Goal: Information Seeking & Learning: Check status

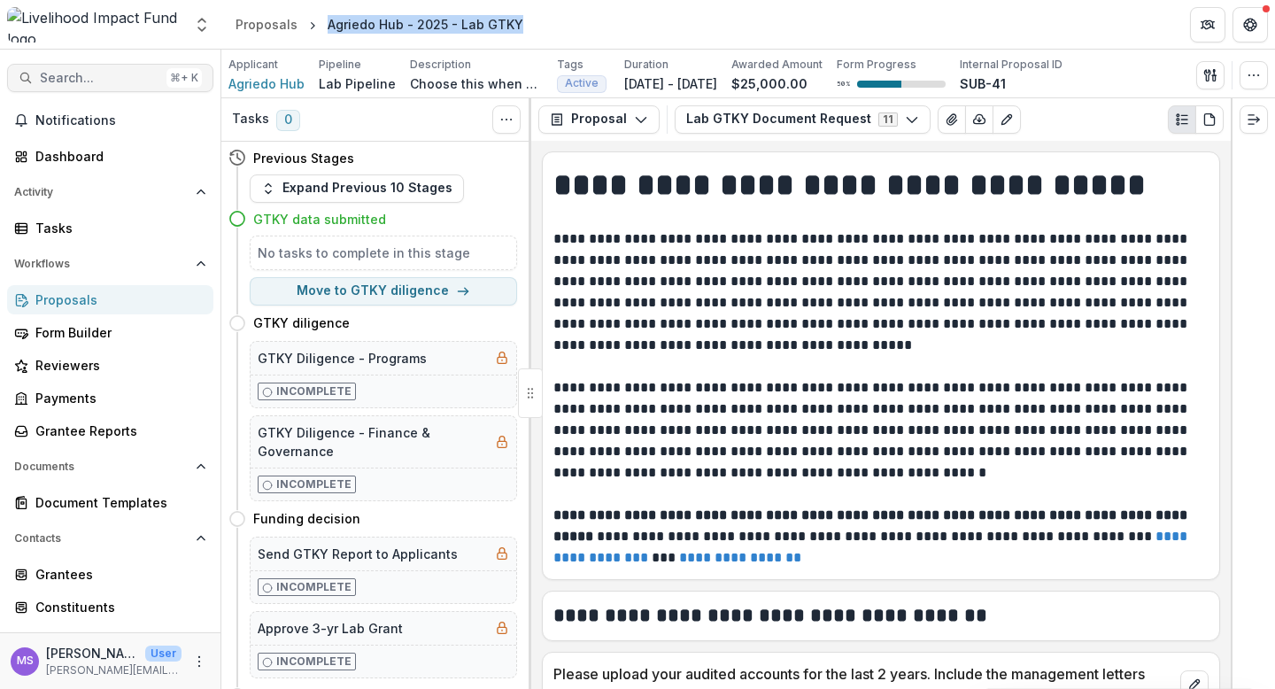
click at [76, 78] on span "Search..." at bounding box center [100, 78] width 120 height 15
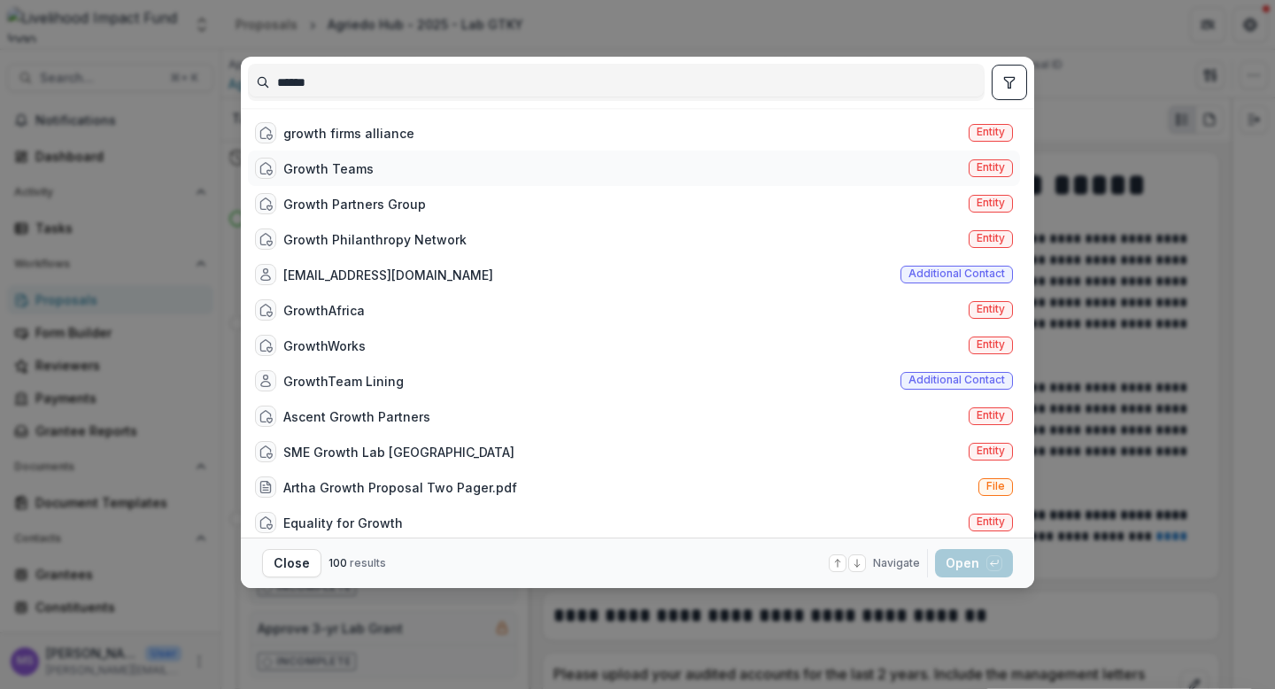
type input "******"
click at [367, 161] on div "Growth Teams" at bounding box center [328, 168] width 90 height 19
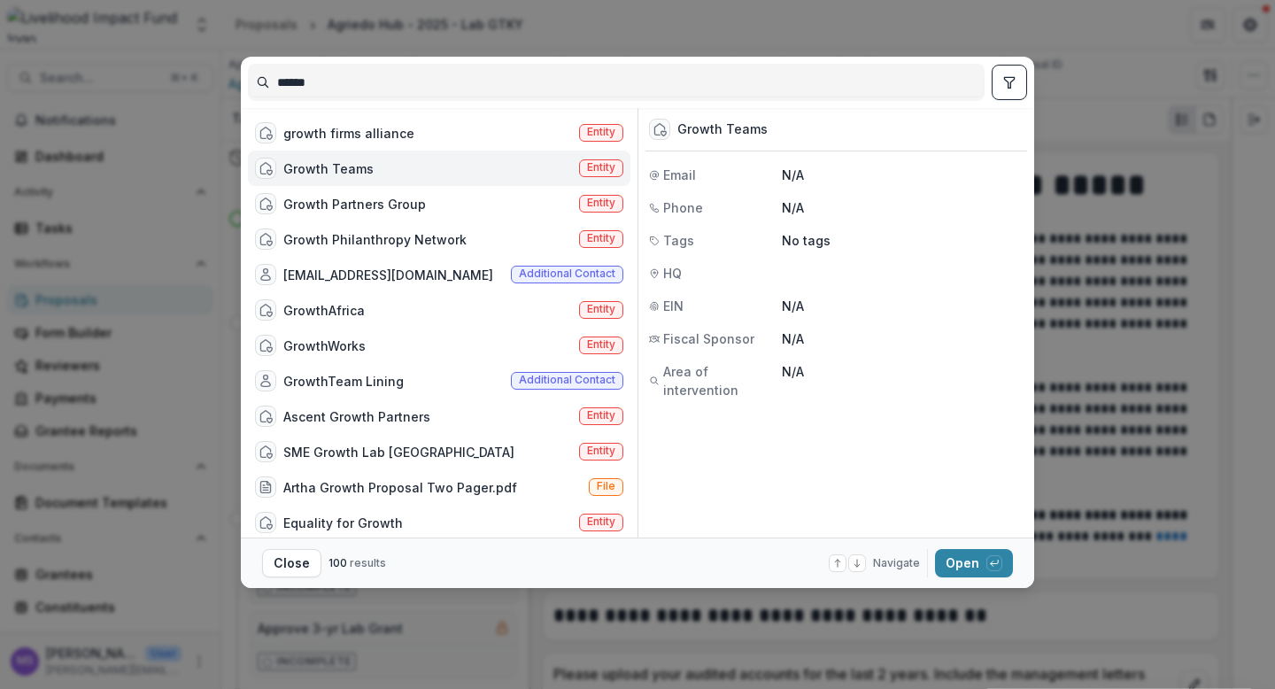
click at [385, 163] on div "Growth Teams Entity" at bounding box center [439, 168] width 383 height 35
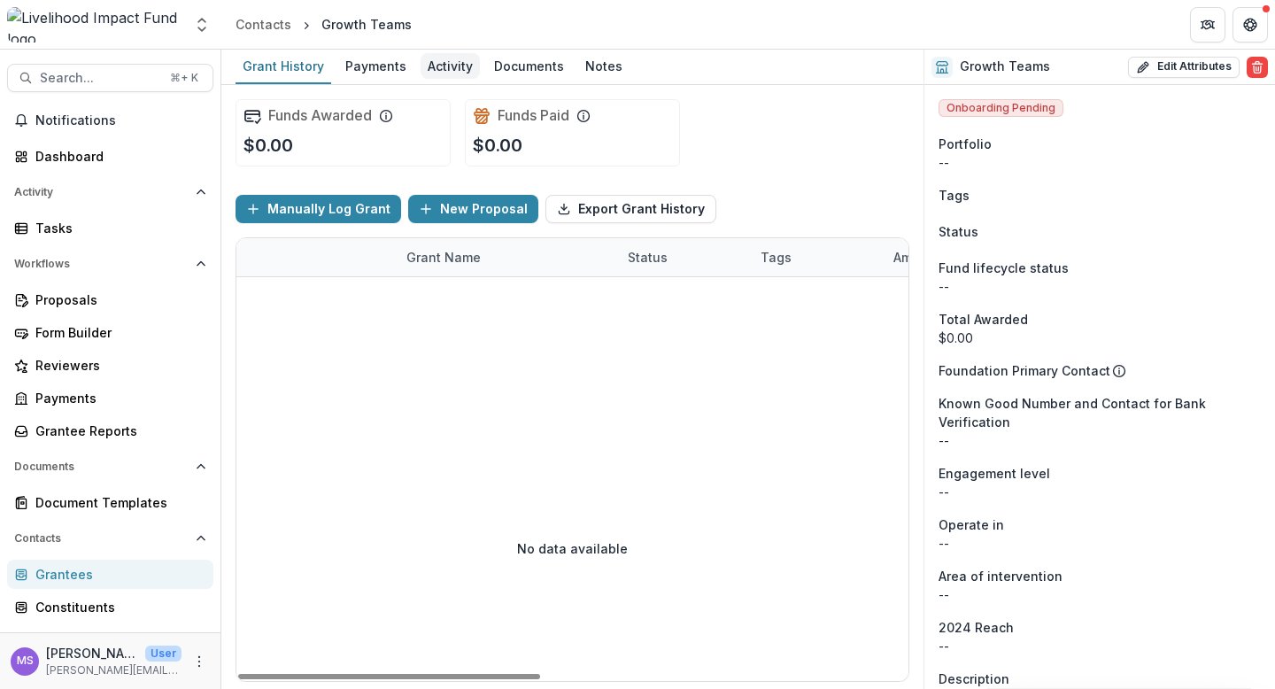
click at [457, 58] on div "Activity" at bounding box center [450, 66] width 59 height 26
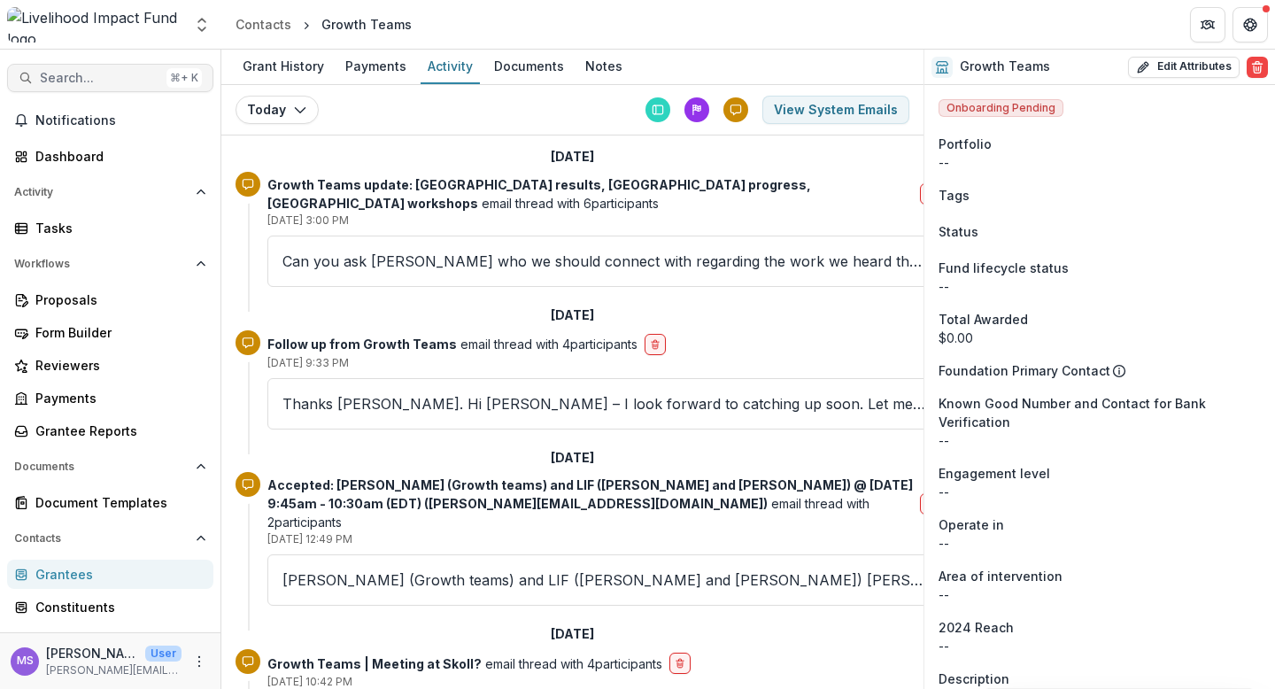
click at [95, 74] on span "Search..." at bounding box center [100, 78] width 120 height 15
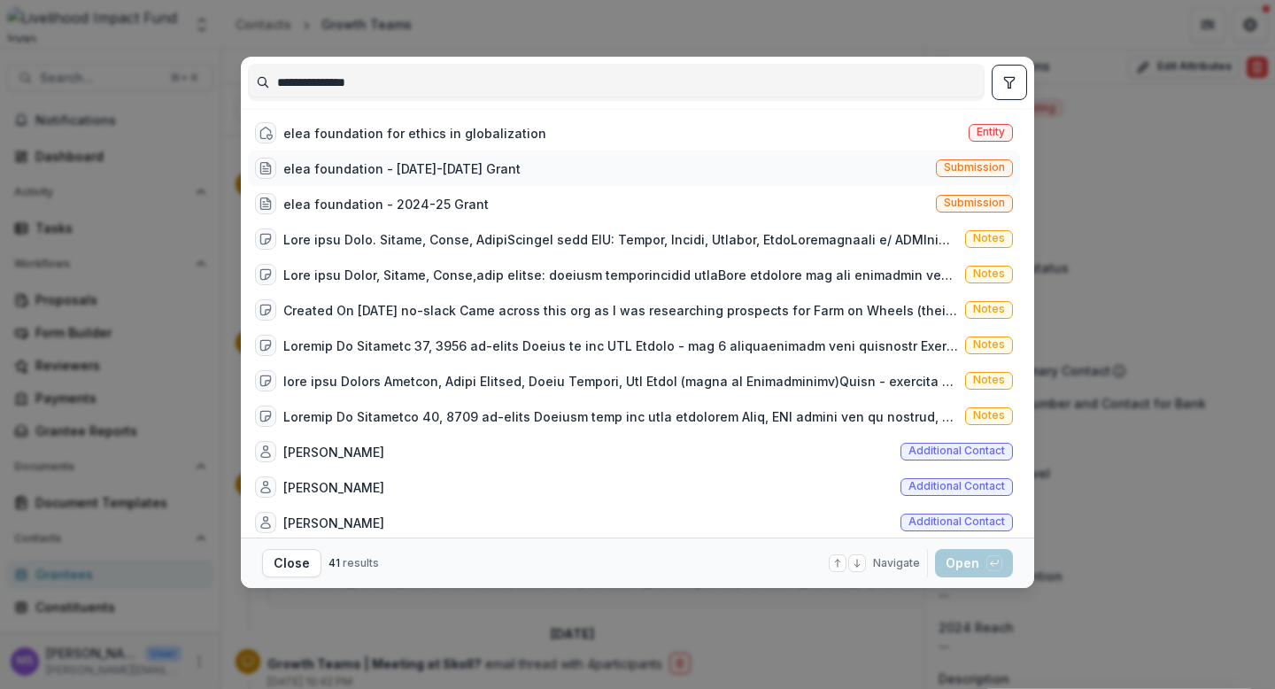
type input "**********"
click at [447, 163] on div "elea foundation - [DATE]-[DATE] Grant" at bounding box center [401, 168] width 237 height 19
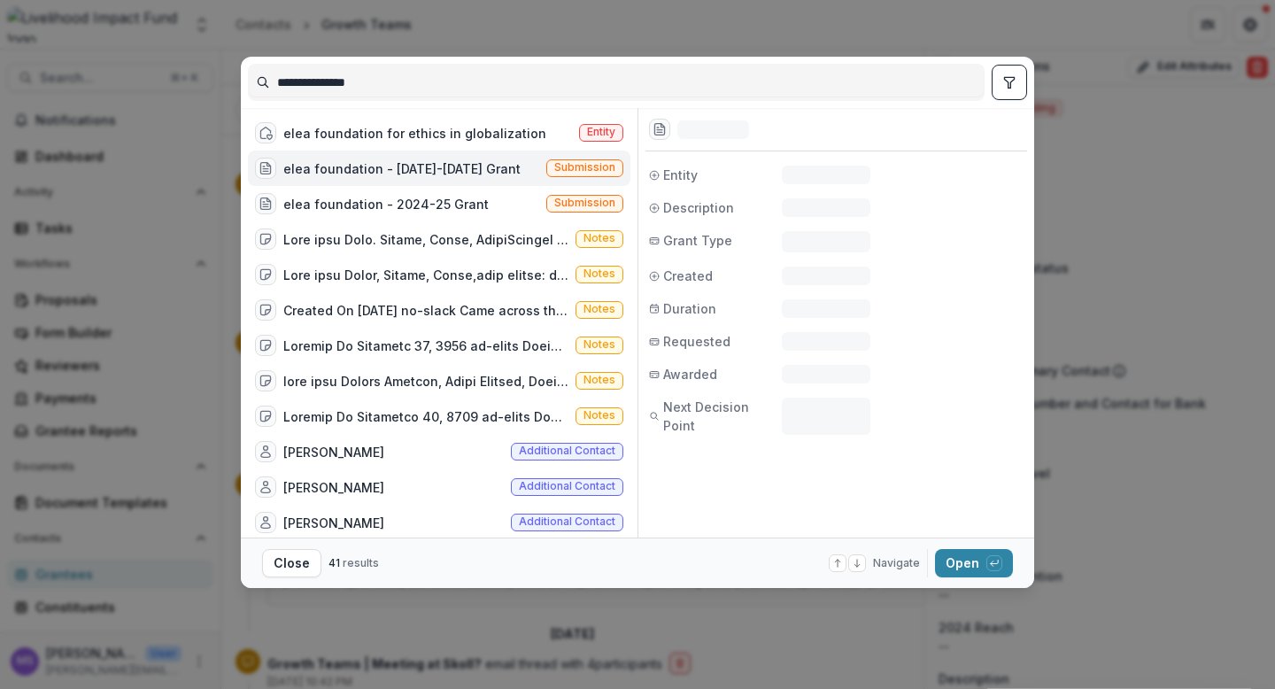
click at [447, 163] on div "elea foundation - [DATE]-[DATE] Grant" at bounding box center [401, 168] width 237 height 19
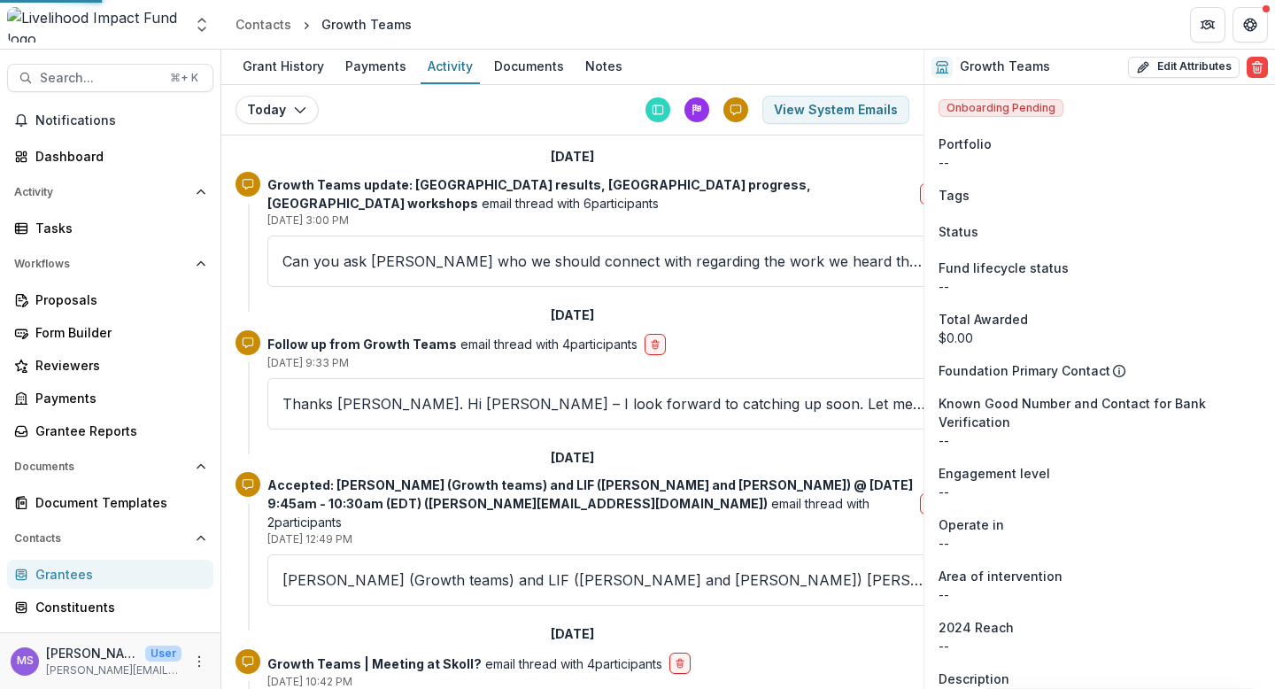
click at [447, 163] on div "elea foundation - [DATE]-[DATE] Grant Submission" at bounding box center [439, 168] width 383 height 35
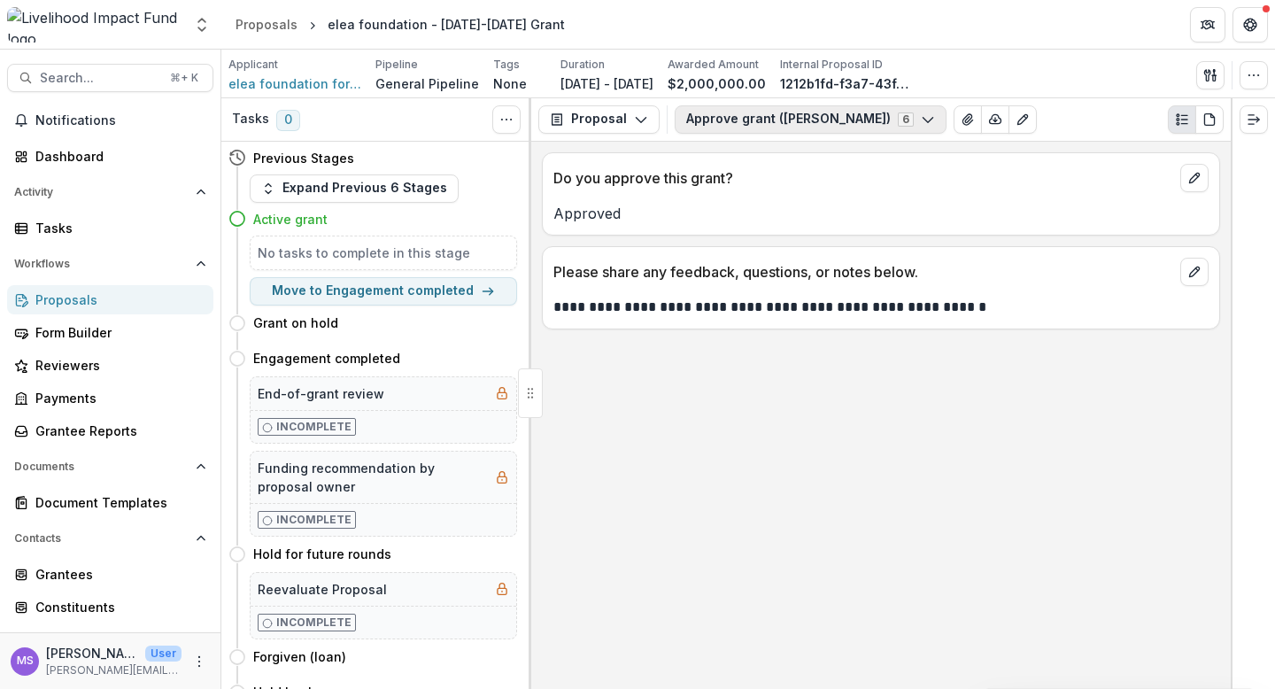
click at [921, 115] on icon "button" at bounding box center [928, 119] width 14 height 14
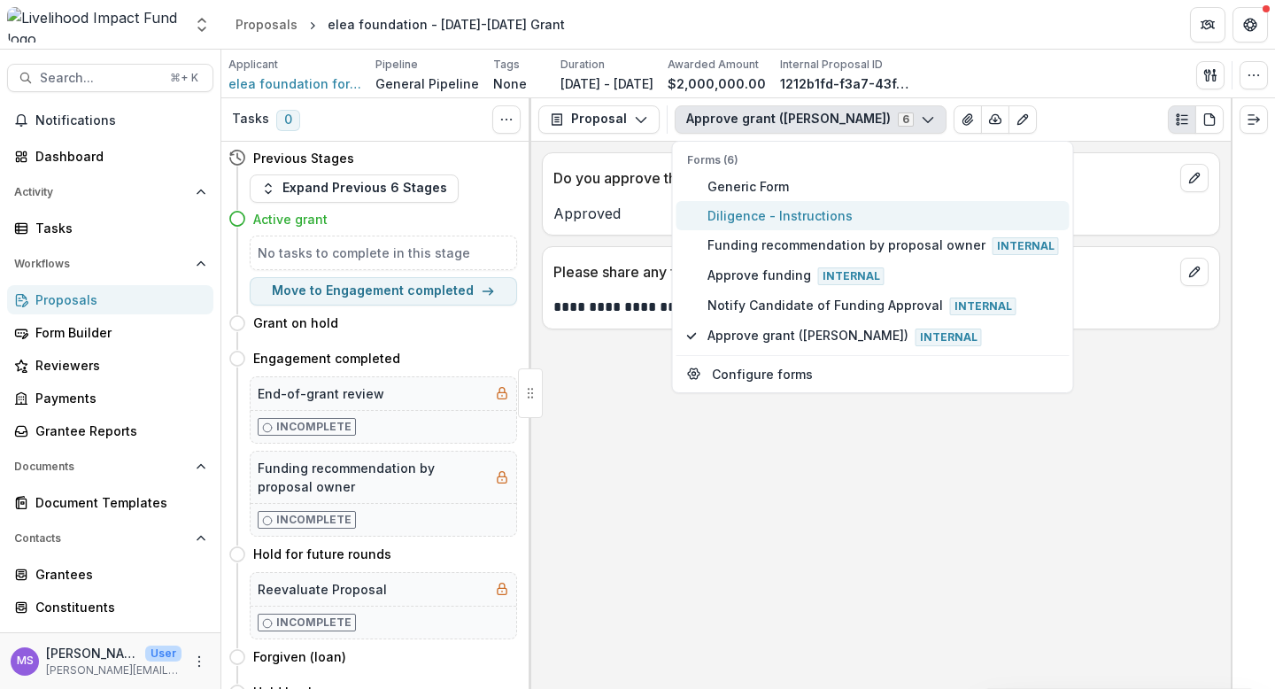
click at [786, 211] on span "Diligence - Instructions" at bounding box center [884, 215] width 352 height 19
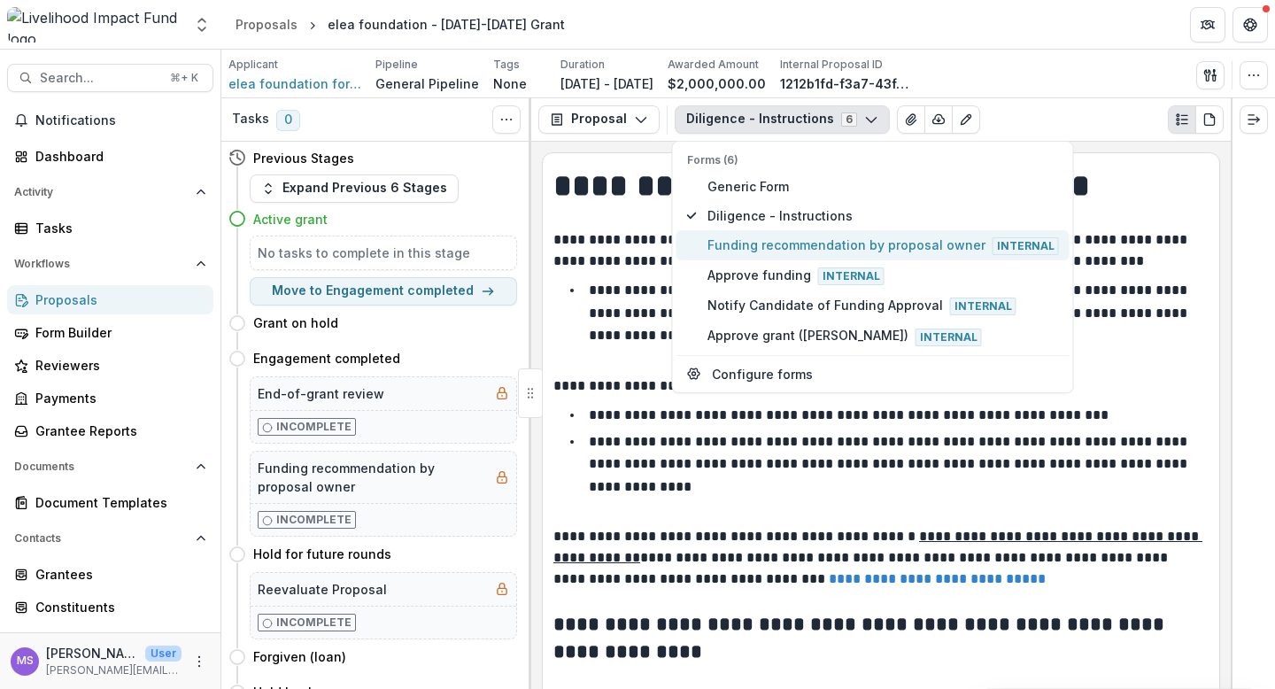
click at [773, 246] on span "Funding recommendation by proposal owner Internal" at bounding box center [884, 245] width 352 height 19
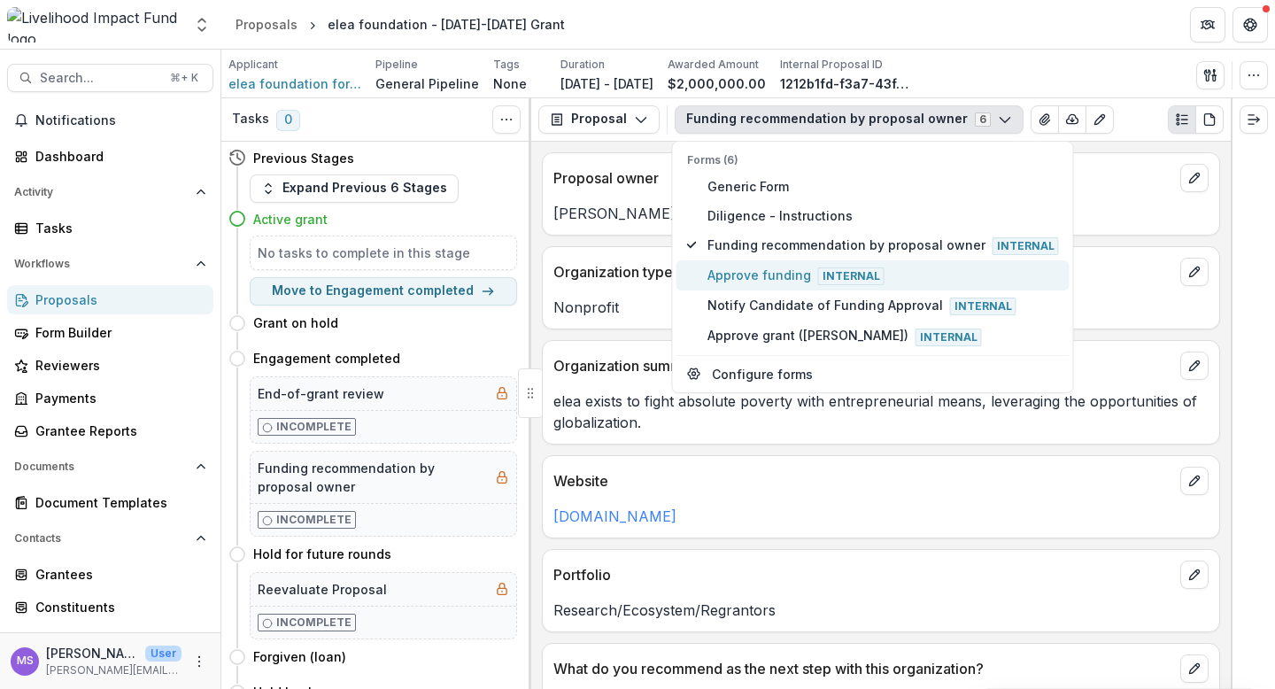
click at [747, 287] on button "Approve funding Internal" at bounding box center [873, 275] width 393 height 30
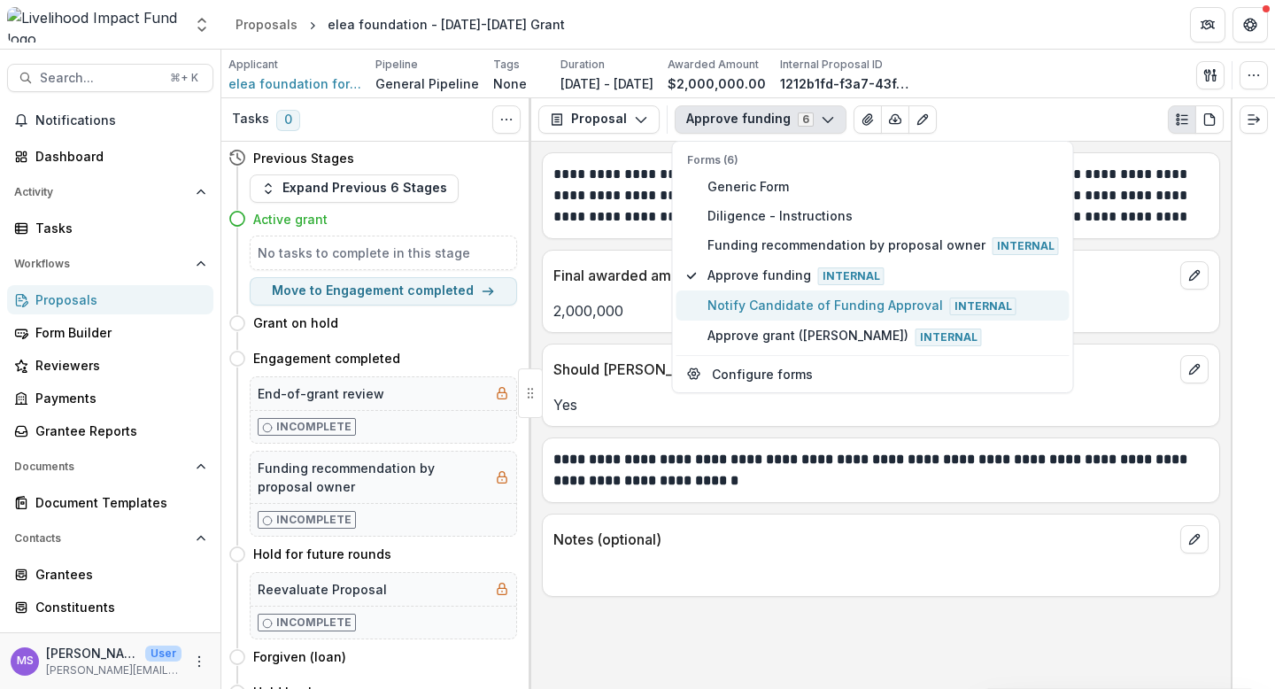
click at [739, 305] on span "Notify Candidate of Funding Approval Internal" at bounding box center [884, 305] width 352 height 19
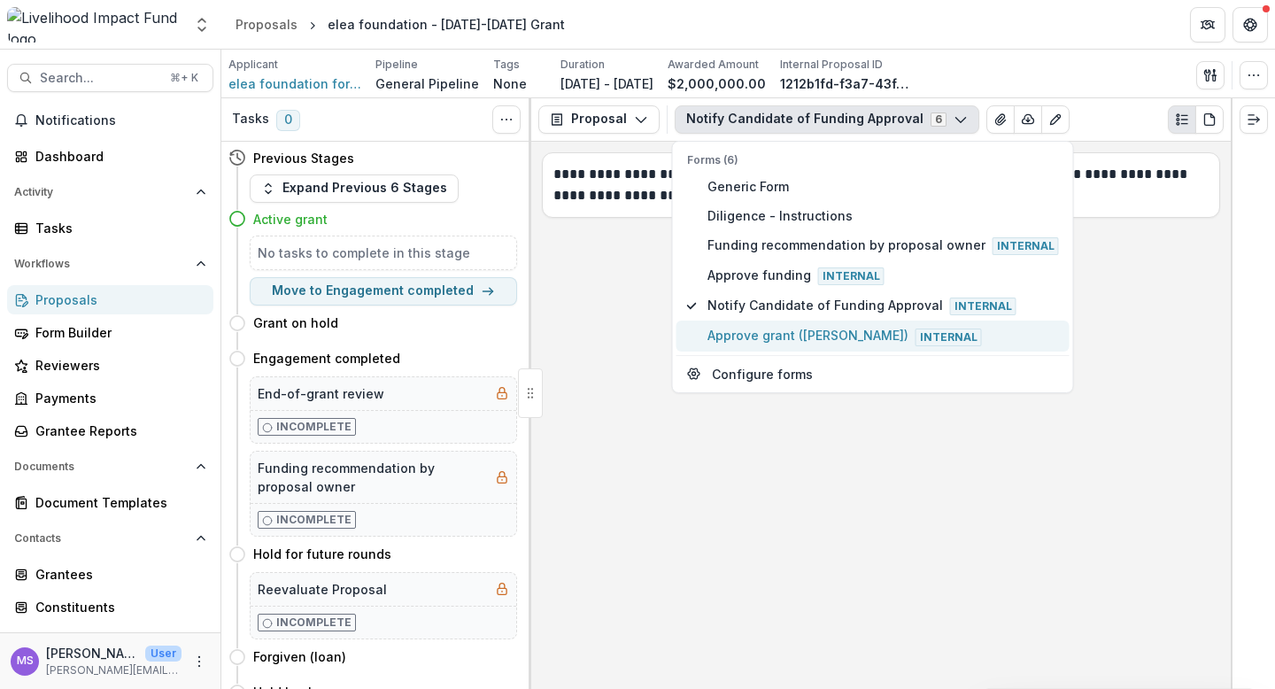
click at [731, 333] on span "Approve grant ([PERSON_NAME]) Internal" at bounding box center [884, 335] width 352 height 19
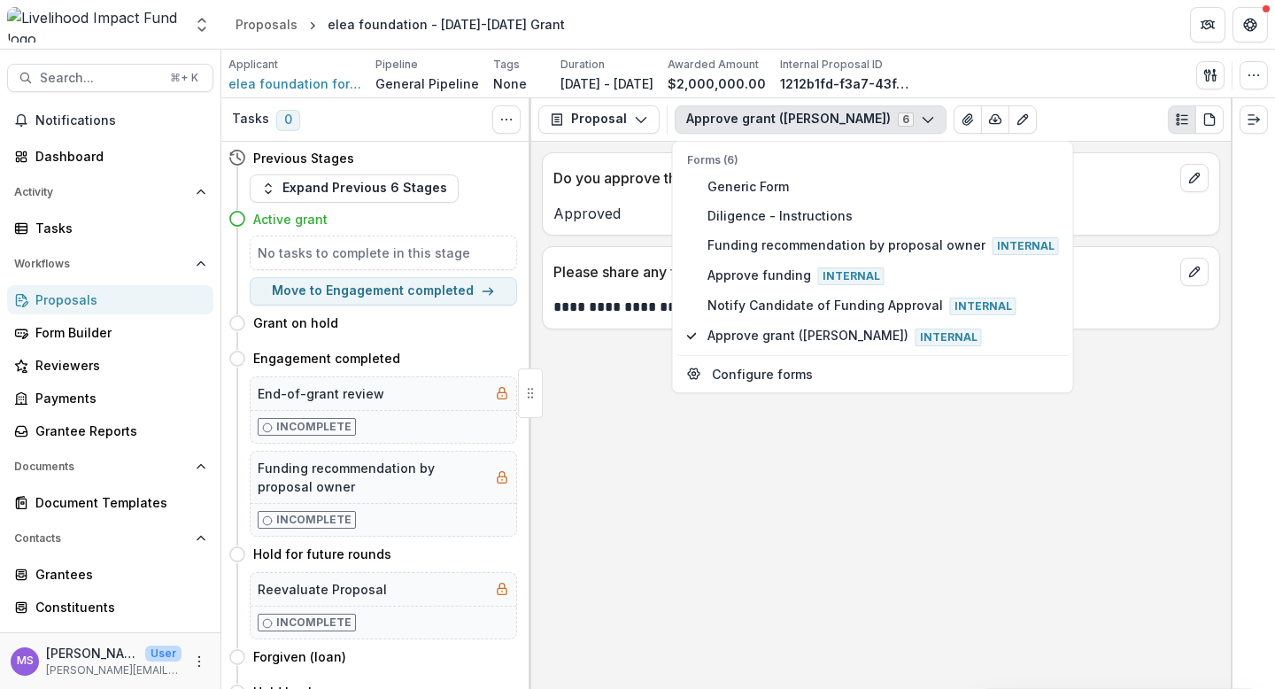
click at [613, 382] on div "**********" at bounding box center [881, 415] width 700 height 547
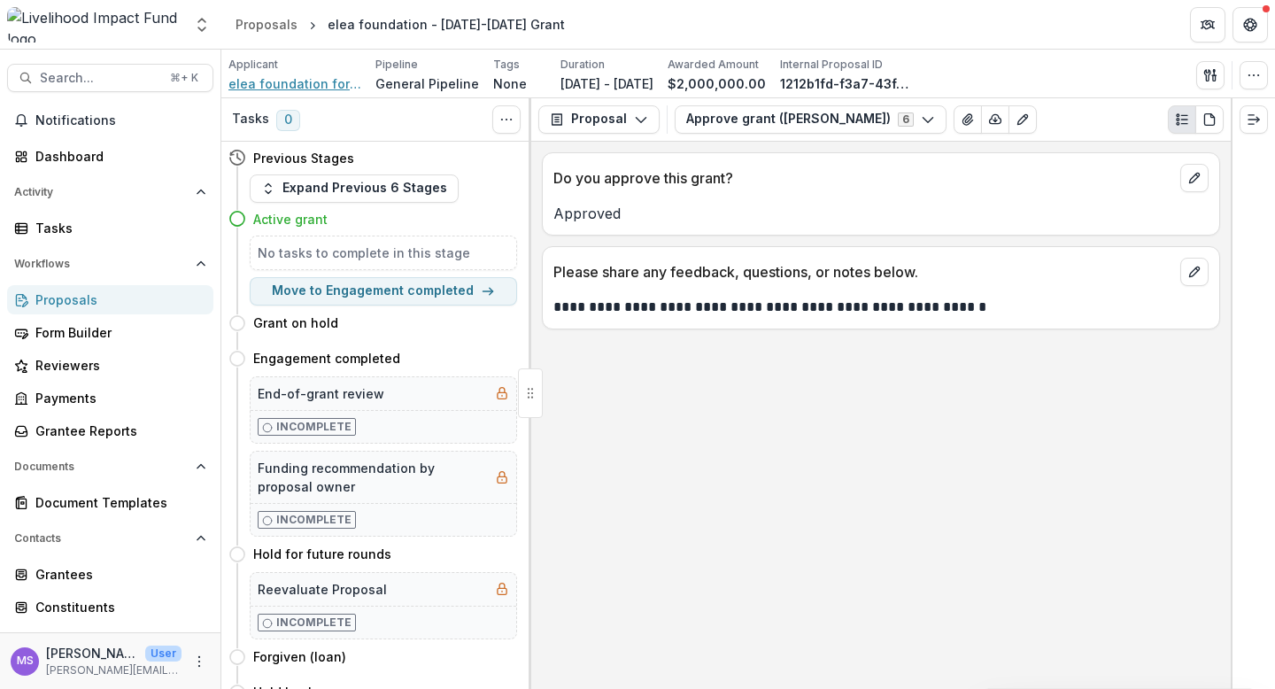
click at [259, 79] on span "elea foundation for ethics in globalization" at bounding box center [295, 83] width 133 height 19
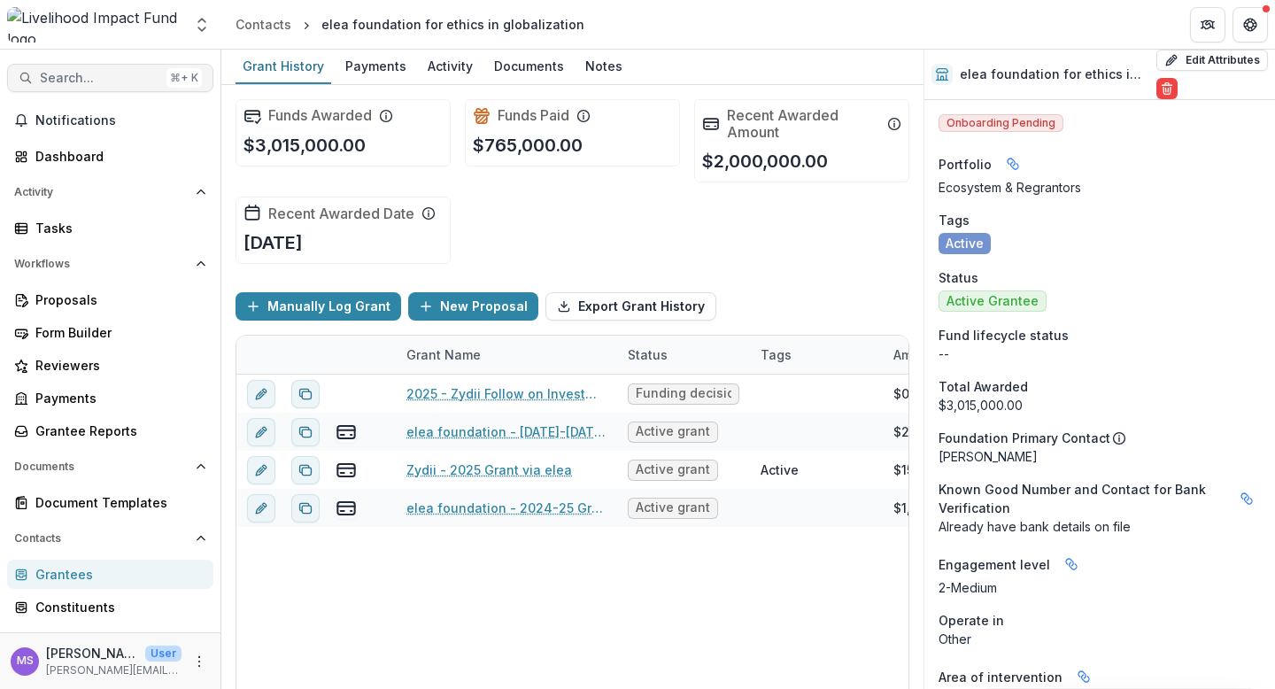
click at [99, 76] on span "Search..." at bounding box center [100, 78] width 120 height 15
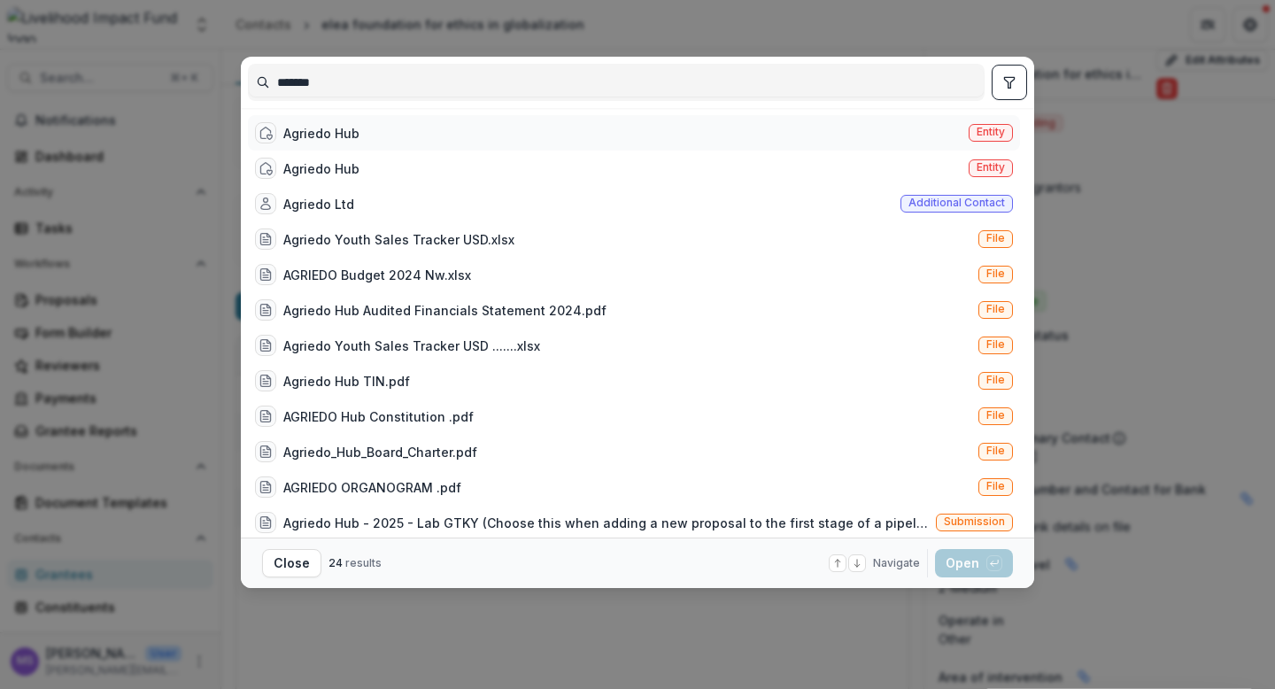
type input "*******"
click at [352, 130] on div "Agriedo Hub" at bounding box center [321, 133] width 76 height 19
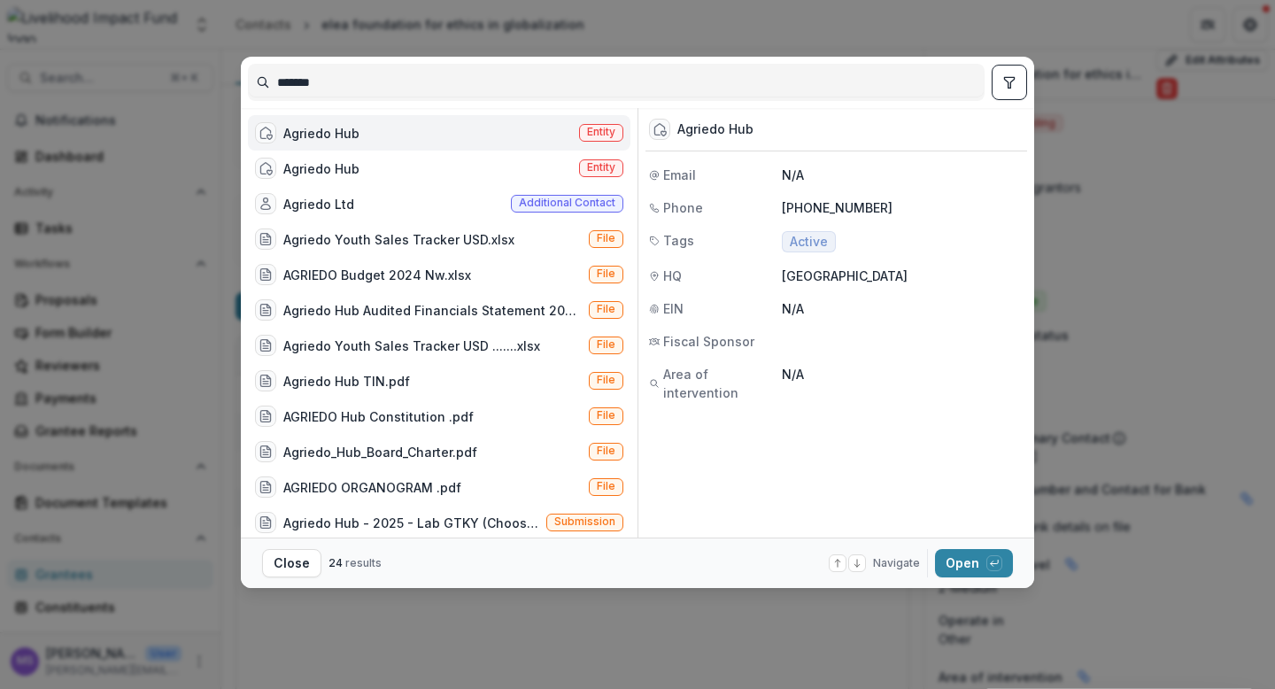
click at [352, 130] on div "Agriedo Hub" at bounding box center [321, 133] width 76 height 19
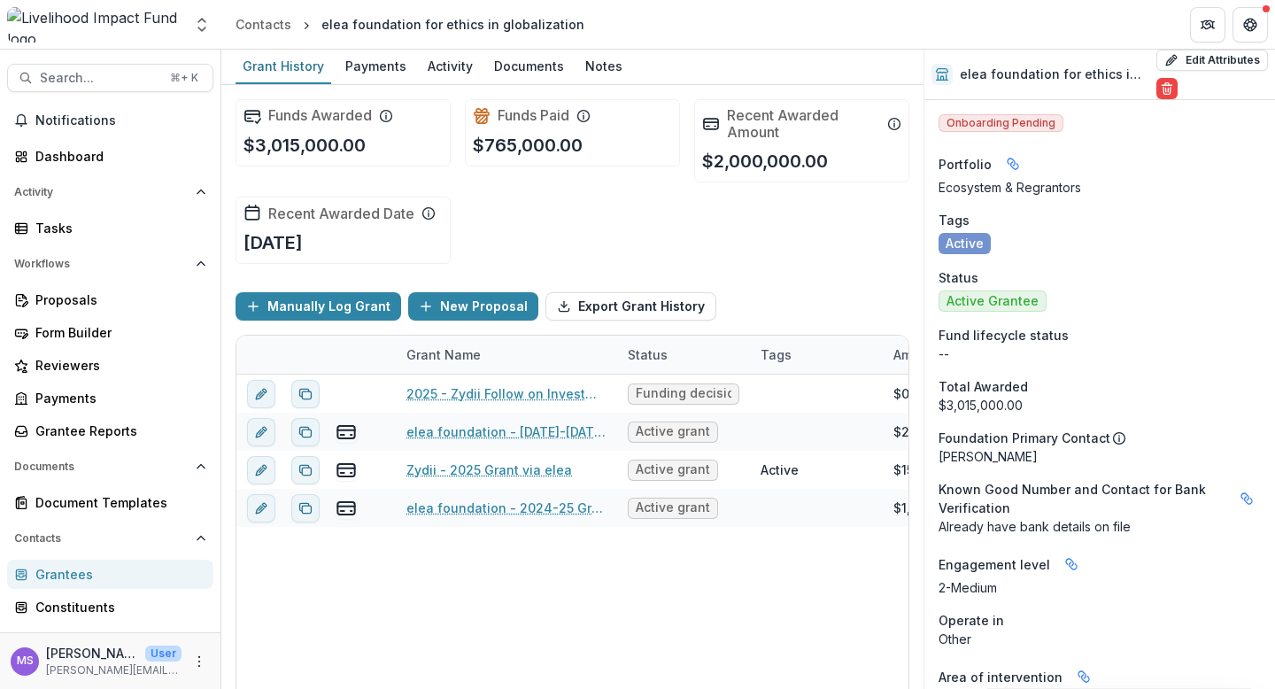
click at [352, 130] on div "Agriedo Hub" at bounding box center [307, 132] width 105 height 21
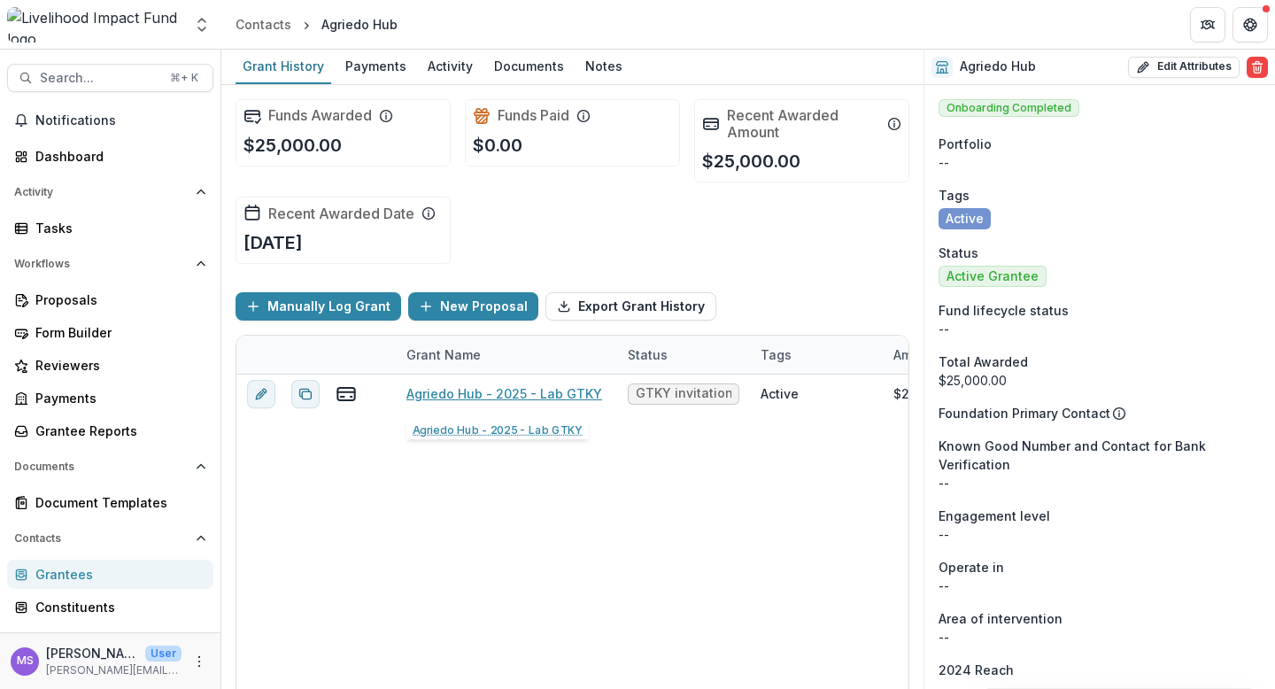
click at [438, 401] on link "Agriedo Hub - 2025 - Lab GTKY" at bounding box center [505, 393] width 196 height 19
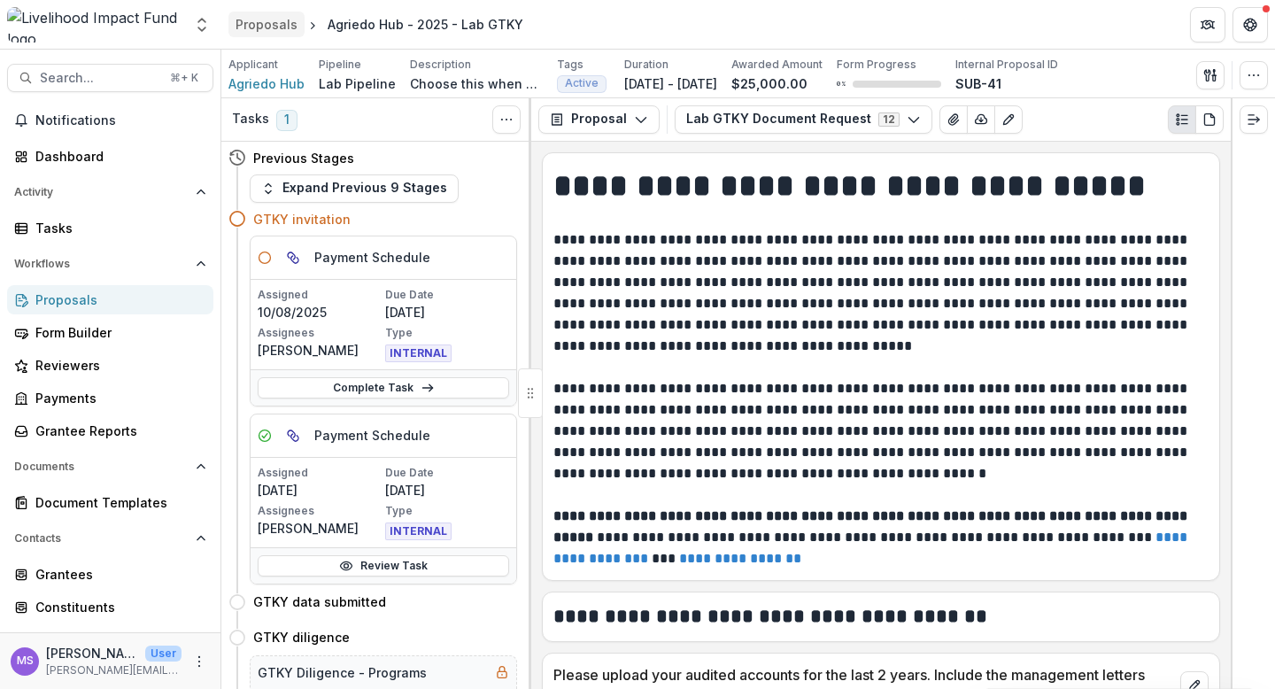
click at [266, 26] on div "Proposals" at bounding box center [267, 24] width 62 height 19
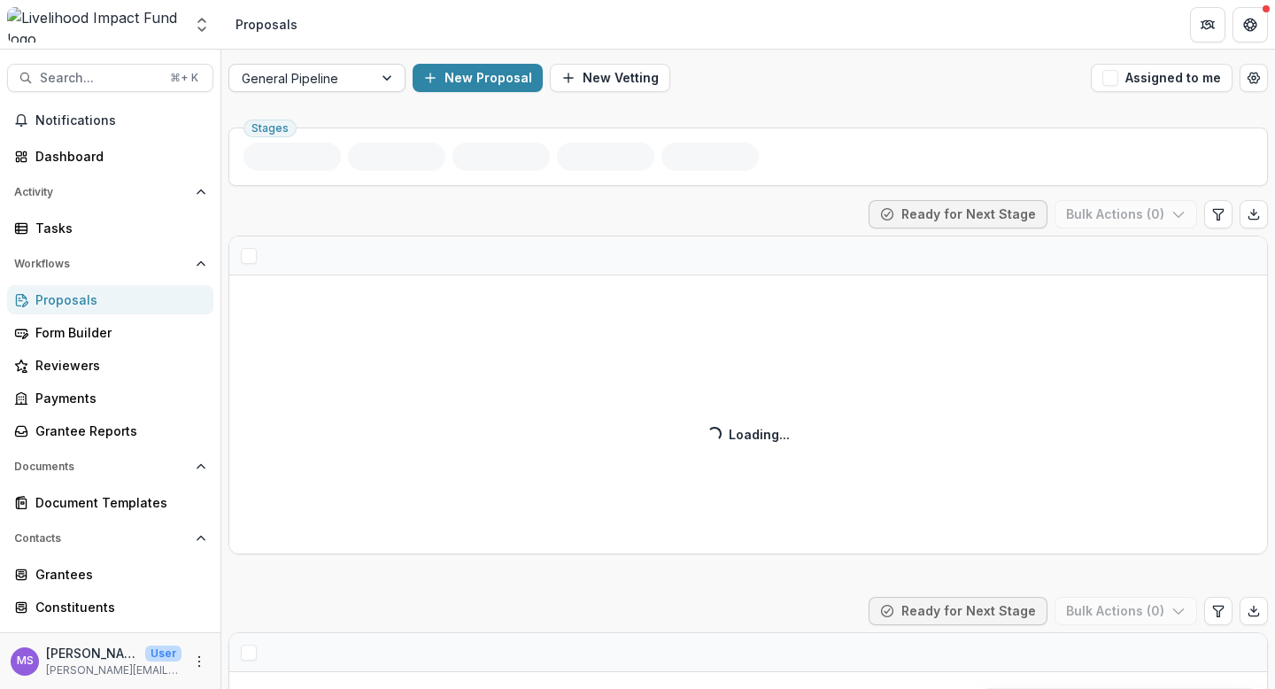
click at [399, 73] on div at bounding box center [389, 78] width 32 height 27
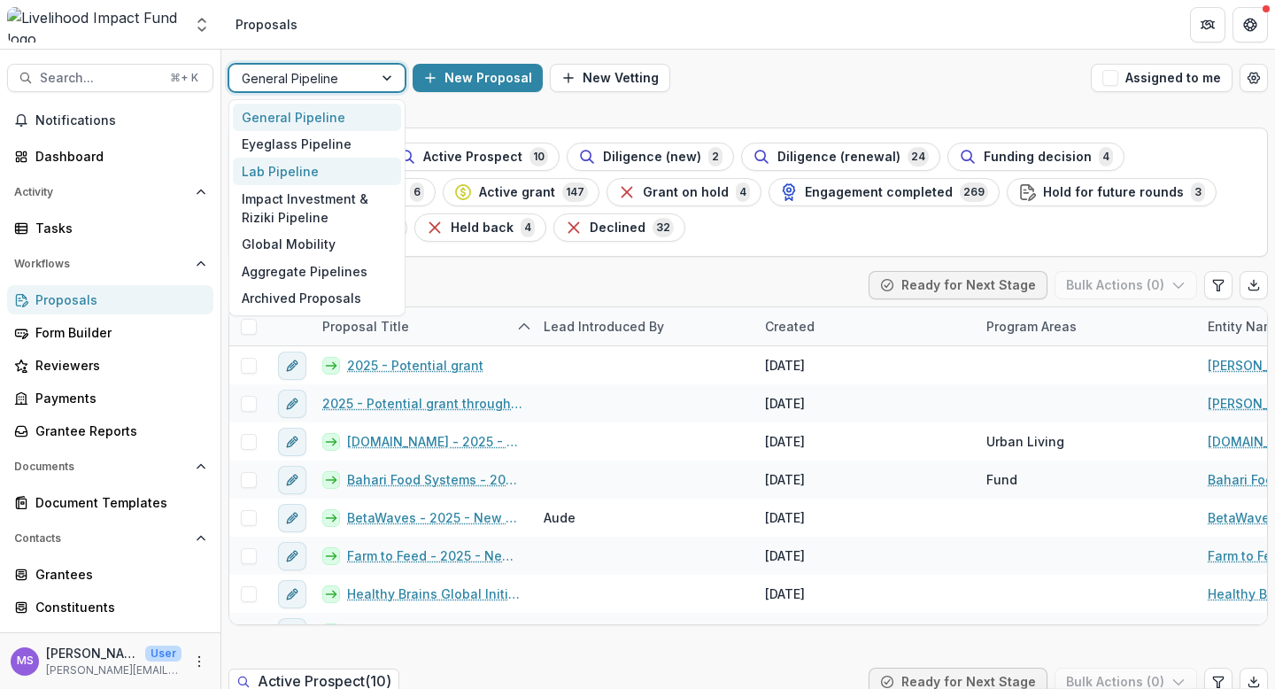
click at [291, 172] on div "Lab Pipeline" at bounding box center [317, 171] width 168 height 27
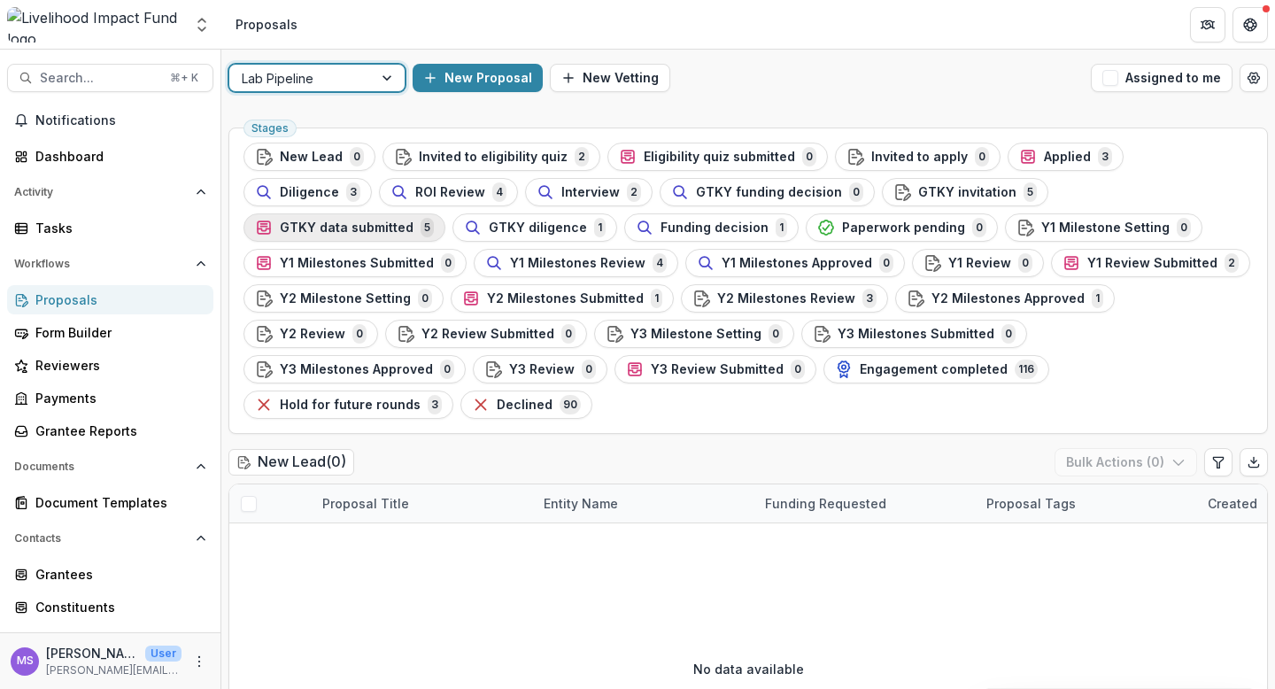
click at [414, 221] on span "GTKY data submitted" at bounding box center [347, 228] width 134 height 15
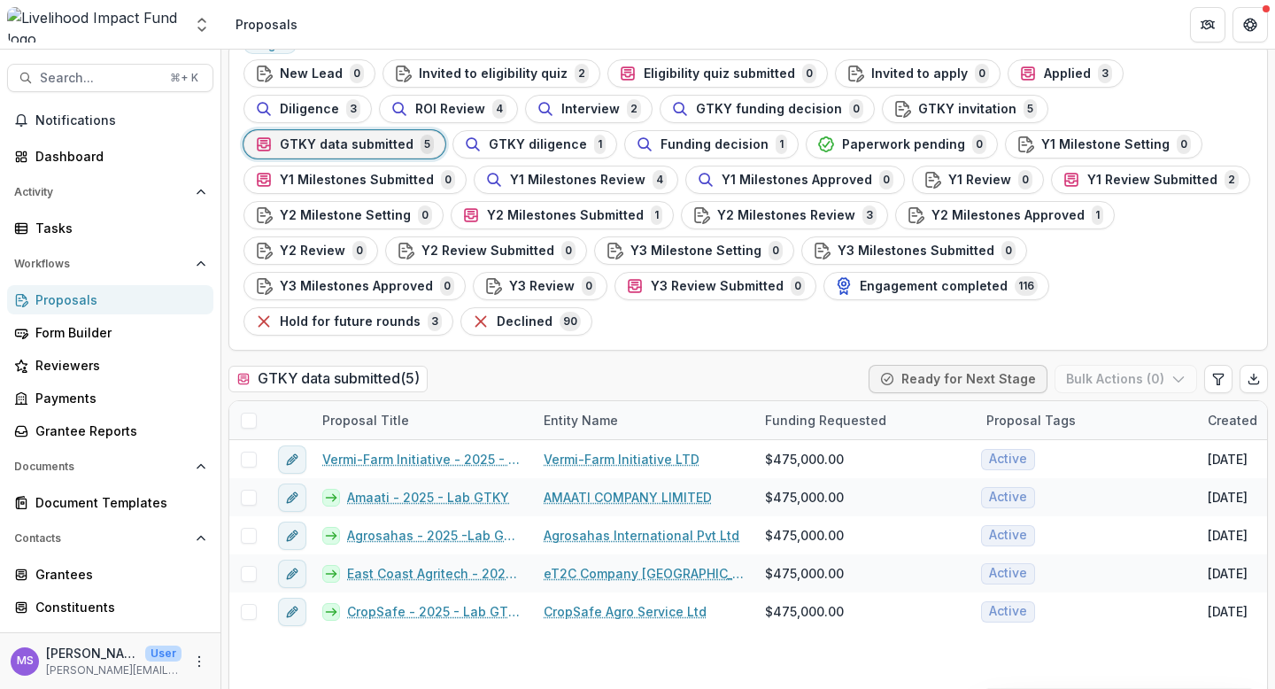
scroll to position [85, 0]
click at [894, 115] on div "GTKY invitation 5" at bounding box center [965, 106] width 143 height 19
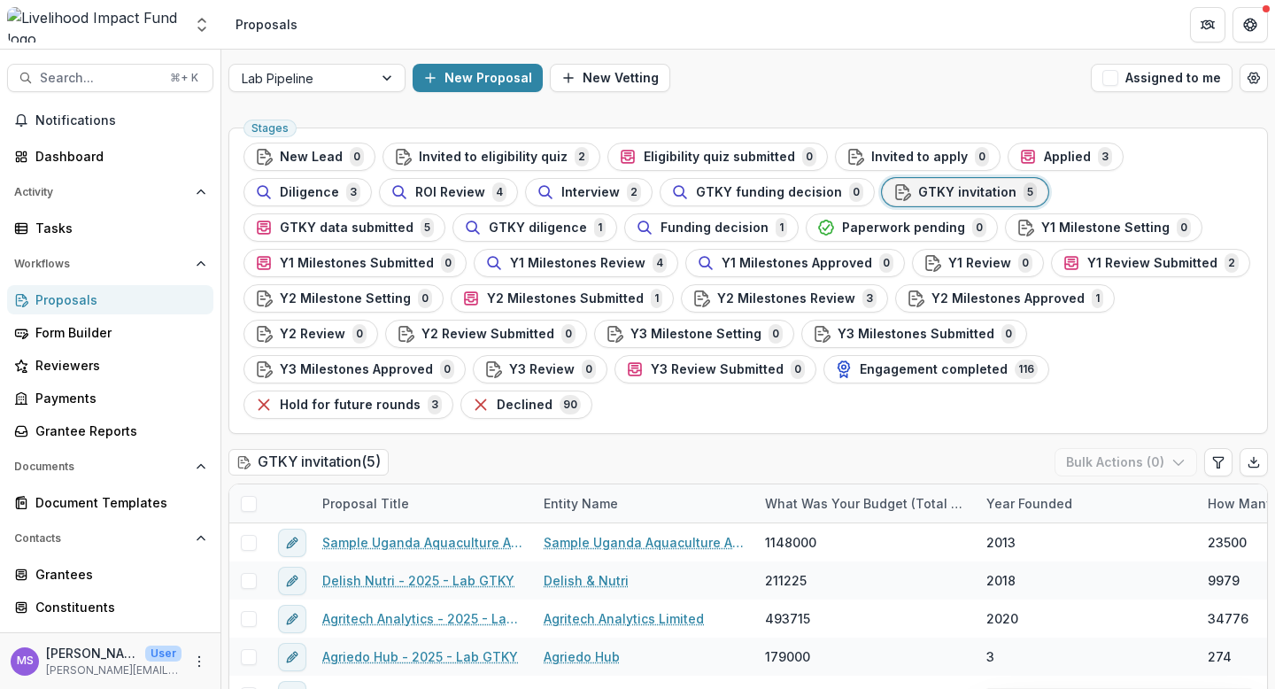
scroll to position [85, 0]
